Goal: Check status: Check status

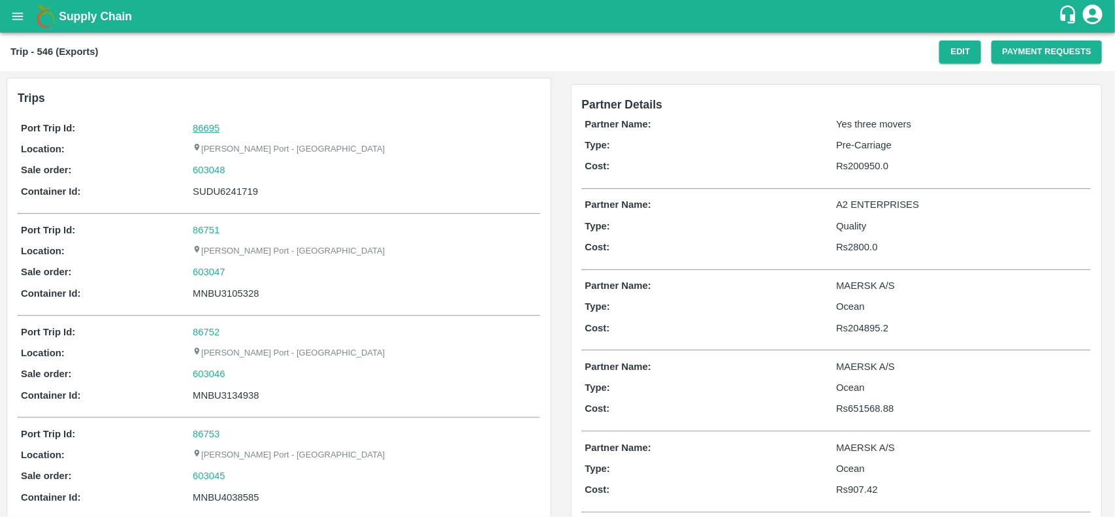
click at [215, 125] on link "86695" at bounding box center [206, 128] width 27 height 10
click at [236, 163] on div "603048" at bounding box center [364, 170] width 343 height 14
copy link "603048"
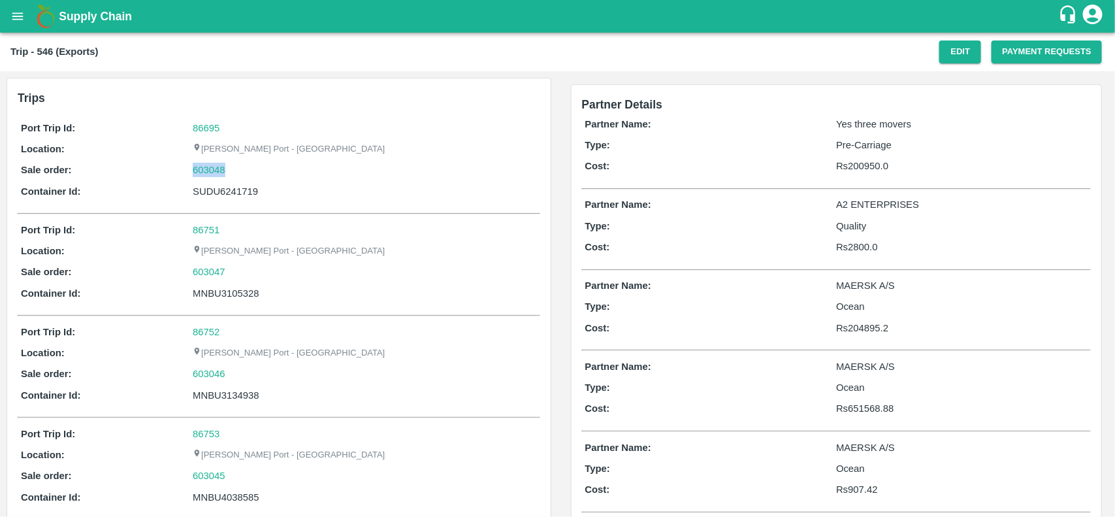
click at [236, 163] on div "603048" at bounding box center [364, 170] width 343 height 14
click at [210, 163] on link "603048" at bounding box center [209, 170] width 33 height 14
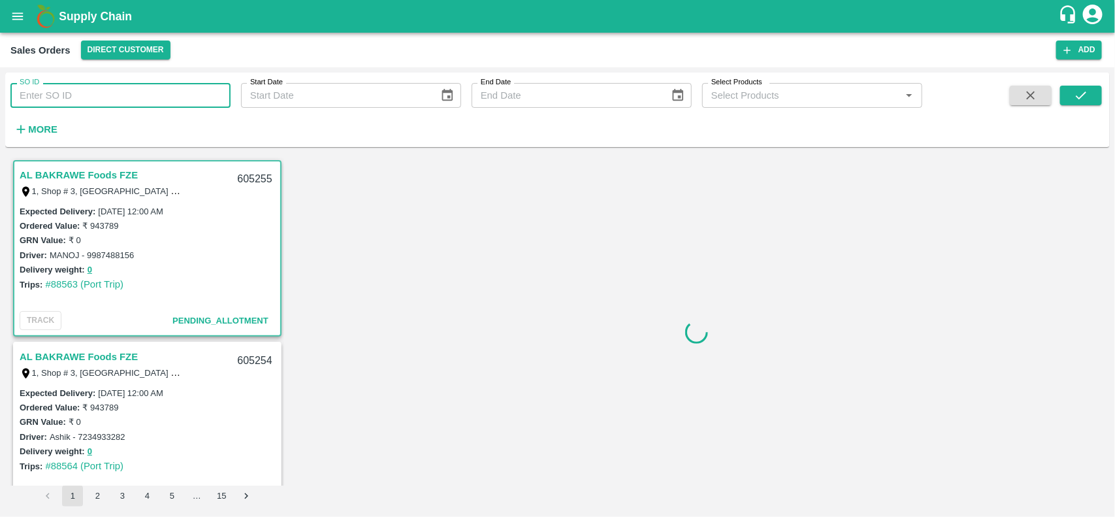
click at [186, 96] on input "SO ID" at bounding box center [120, 95] width 220 height 25
paste input "603048"
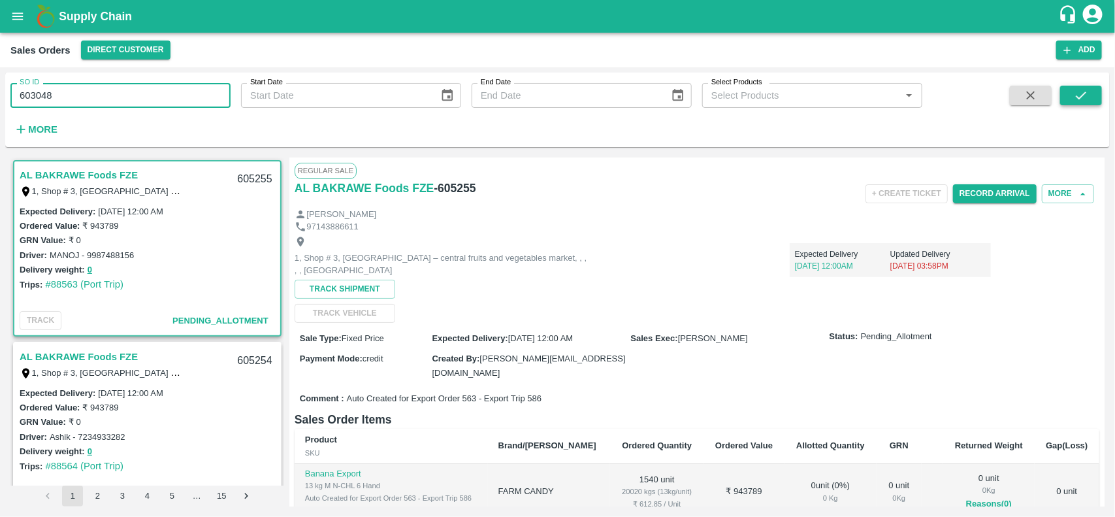
type input "603048"
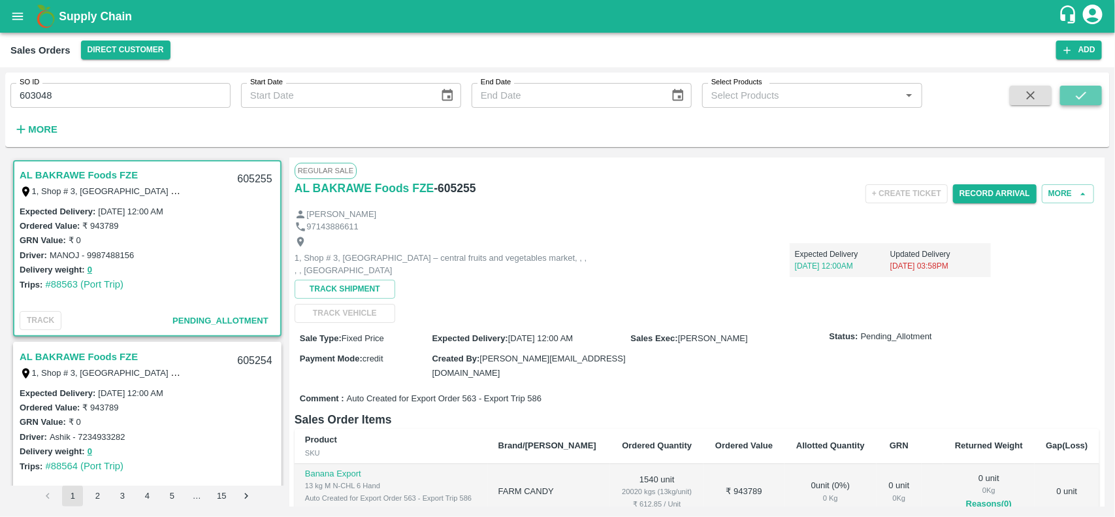
click at [1081, 90] on icon "submit" at bounding box center [1081, 95] width 14 height 14
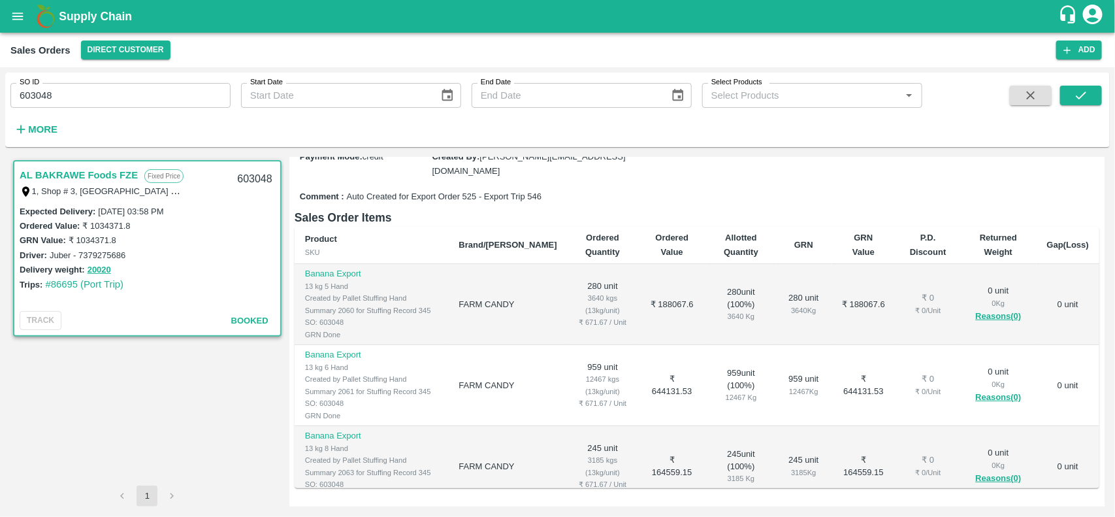
scroll to position [109, 0]
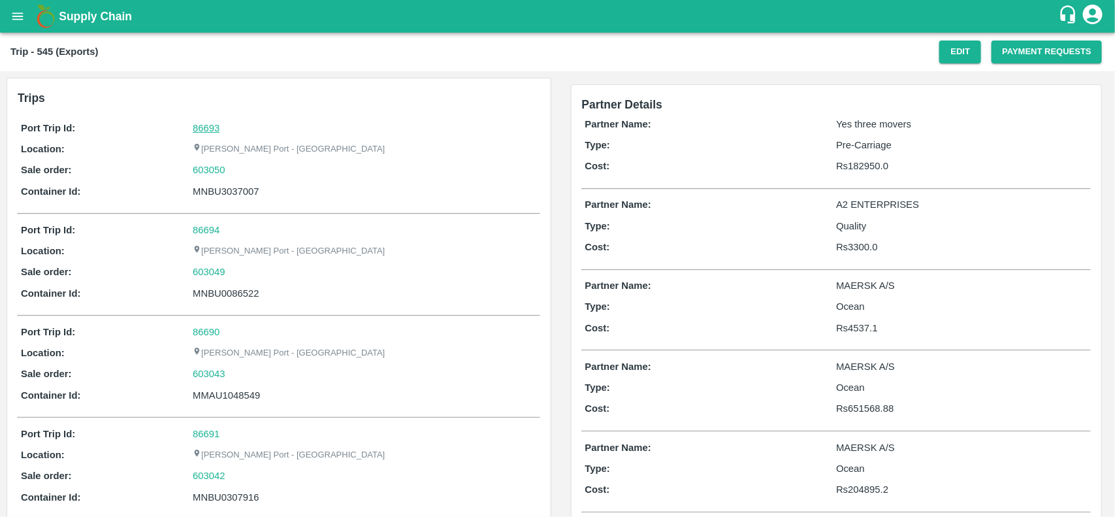
click at [210, 129] on link "86693" at bounding box center [206, 128] width 27 height 10
click at [233, 168] on div "603050" at bounding box center [364, 170] width 343 height 14
copy link "603050"
click at [233, 168] on div "603050" at bounding box center [364, 170] width 343 height 14
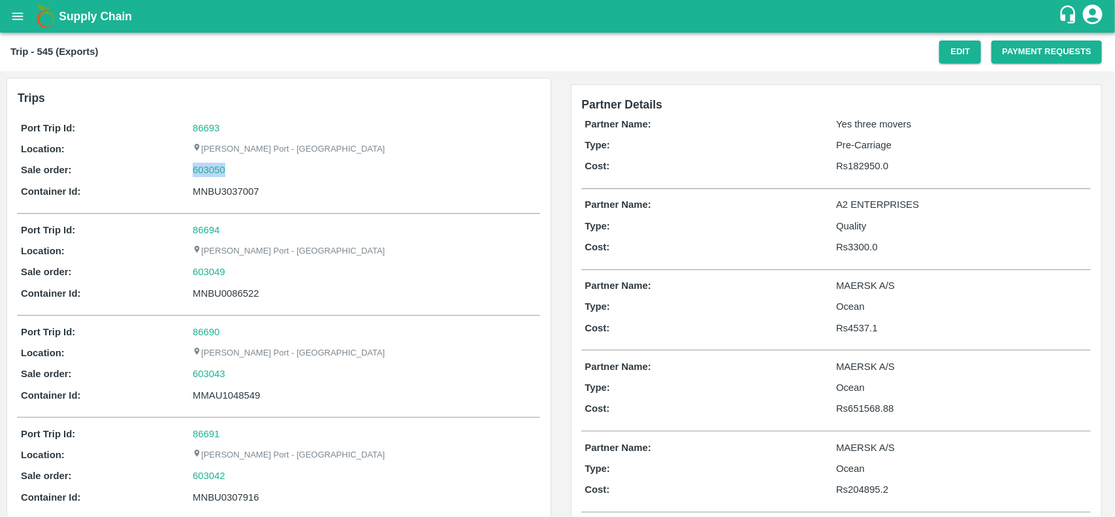
click at [233, 168] on div "603050" at bounding box center [364, 170] width 343 height 14
click at [213, 175] on link "603050" at bounding box center [209, 170] width 33 height 14
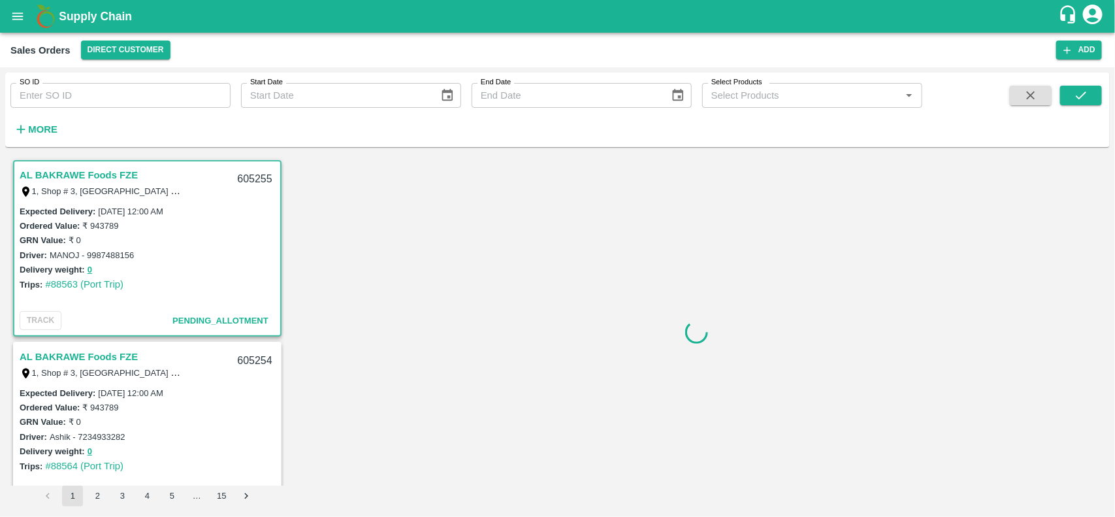
click at [160, 99] on input "SO ID" at bounding box center [120, 95] width 220 height 25
paste input "603050"
click at [160, 99] on input "603050" at bounding box center [120, 95] width 220 height 25
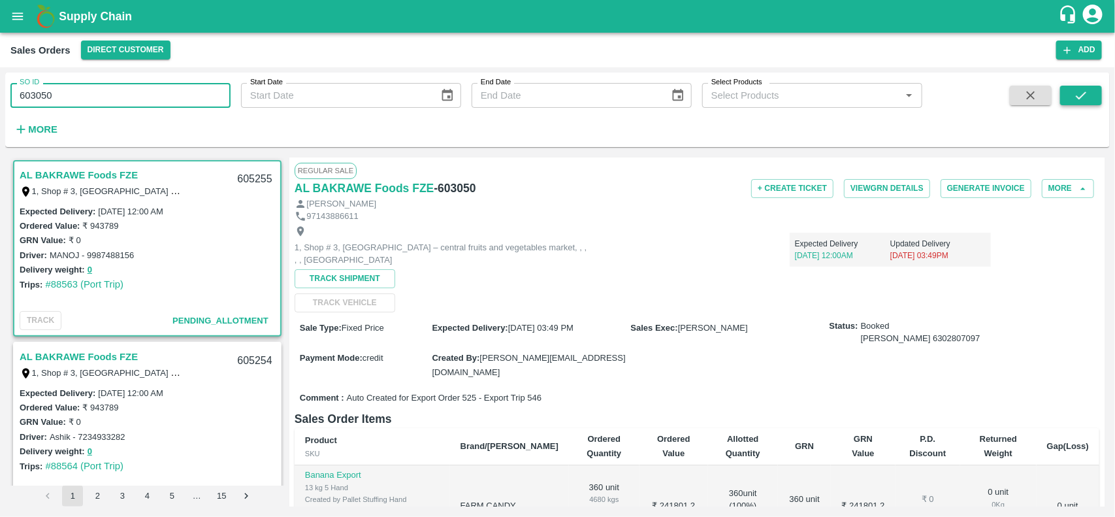
type input "603050"
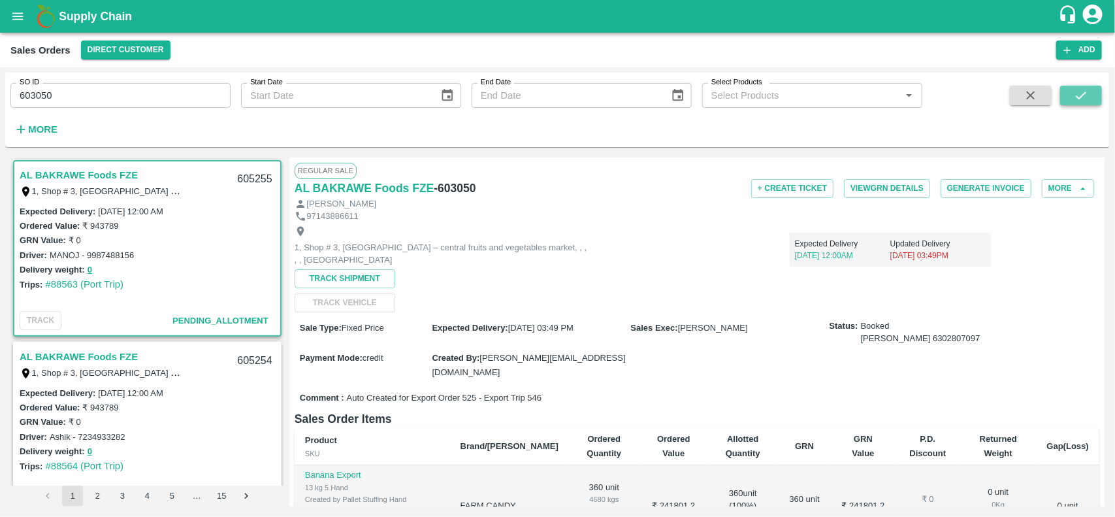
click at [1073, 104] on button "submit" at bounding box center [1081, 96] width 42 height 20
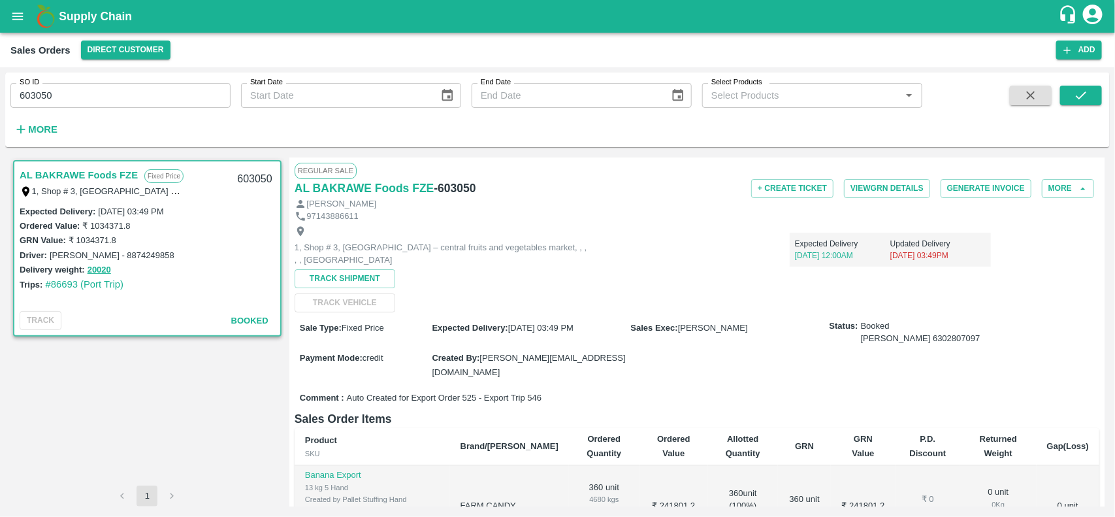
click at [595, 260] on div "Expected Delivery [DATE] 12:00AM Updated Delivery [DATE] 03:49PM" at bounding box center [789, 244] width 402 height 44
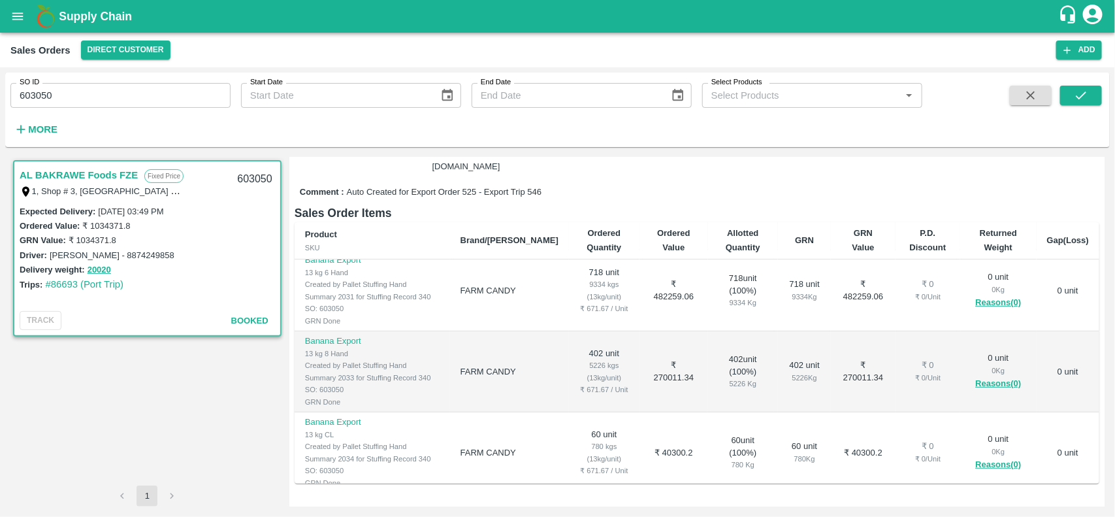
scroll to position [321, 0]
